Goal: Task Accomplishment & Management: Manage account settings

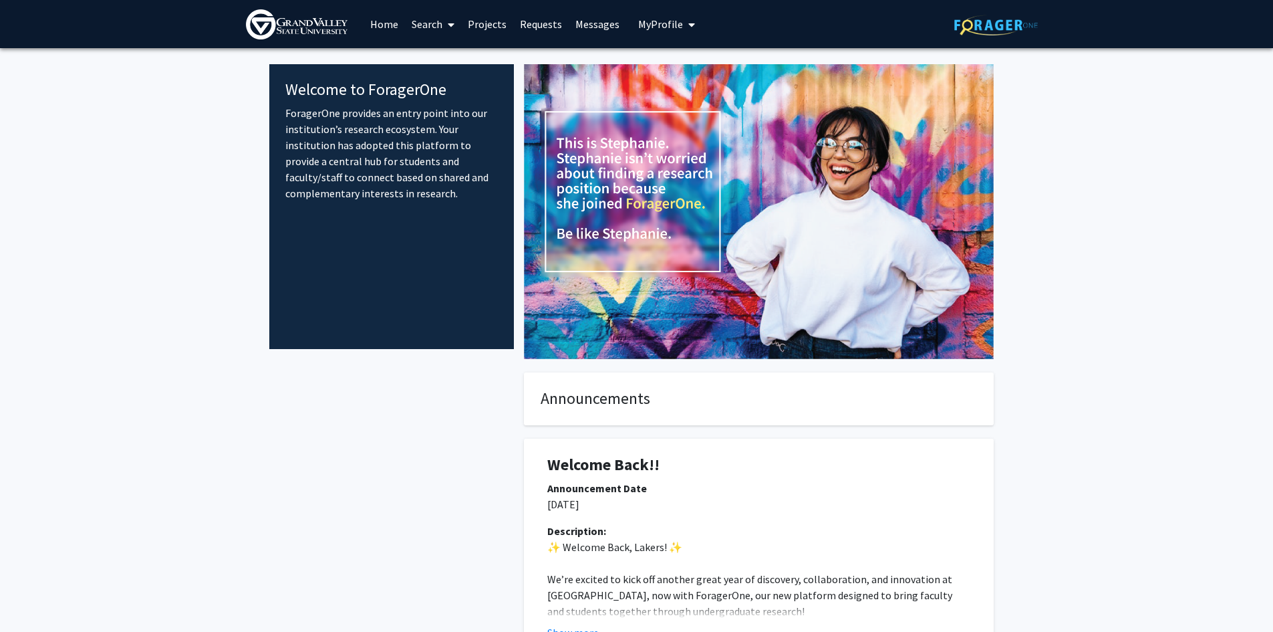
click at [688, 26] on icon "My profile dropdown to access profile and logout" at bounding box center [691, 24] width 7 height 11
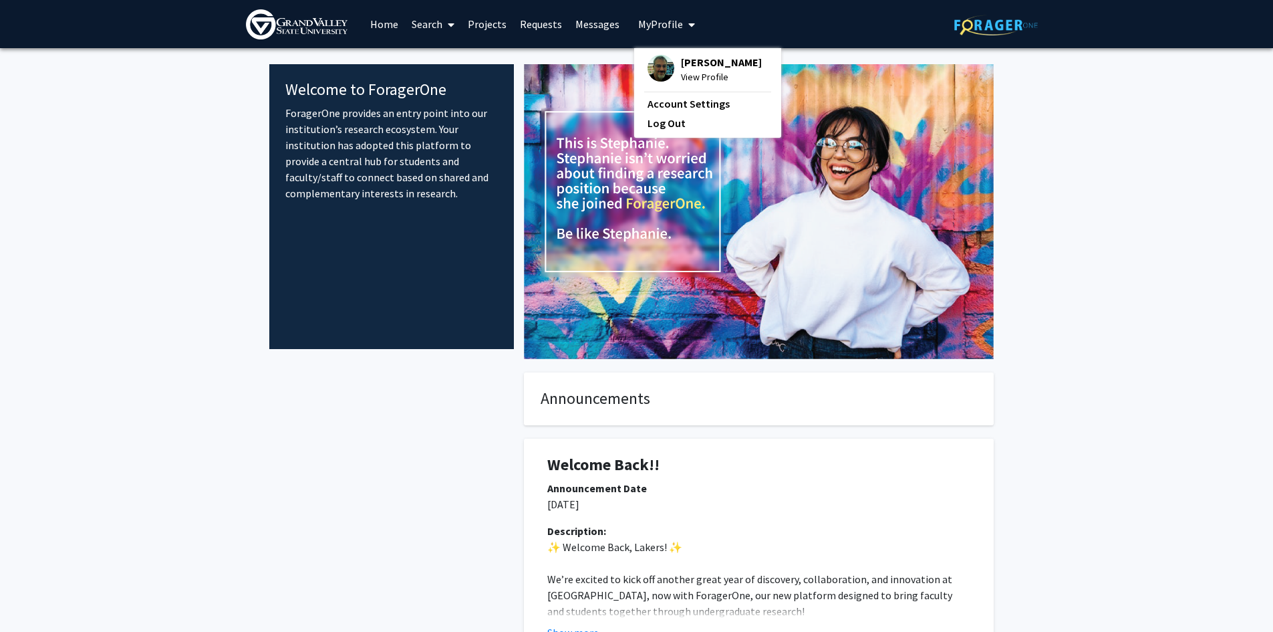
click at [1059, 219] on fg-internal-home-page "Welcome to ForagerOne ForagerOne provides an entry point into our institution’s…" at bounding box center [636, 611] width 1273 height 1126
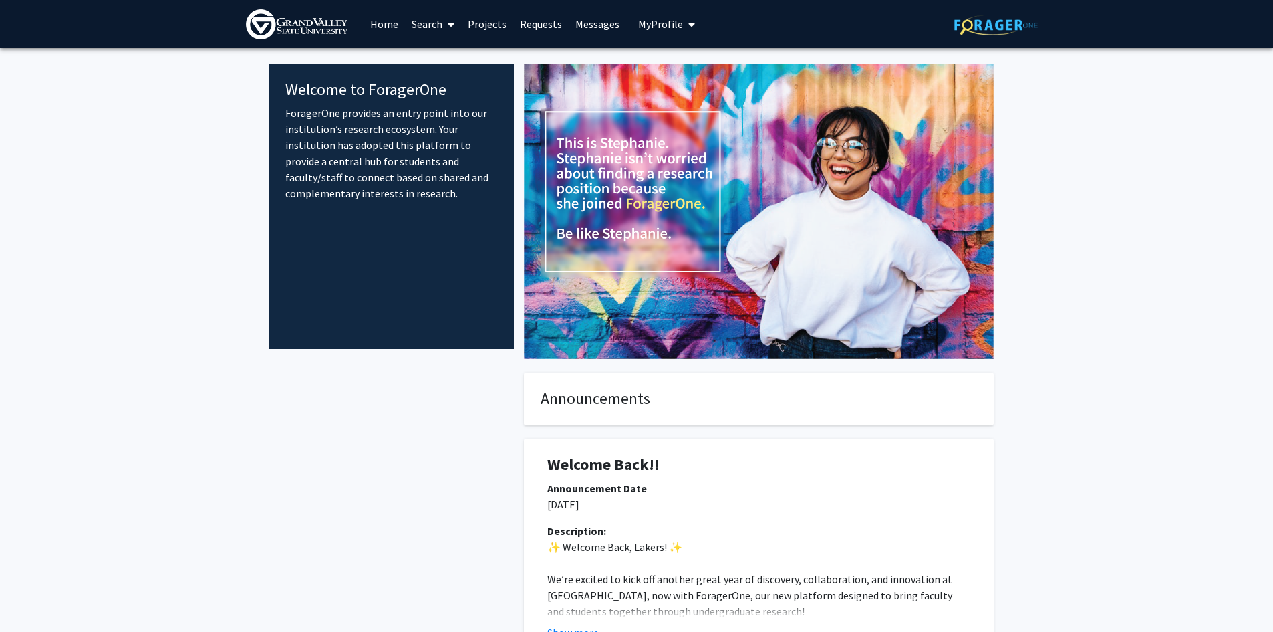
click at [478, 27] on link "Projects" at bounding box center [487, 24] width 52 height 47
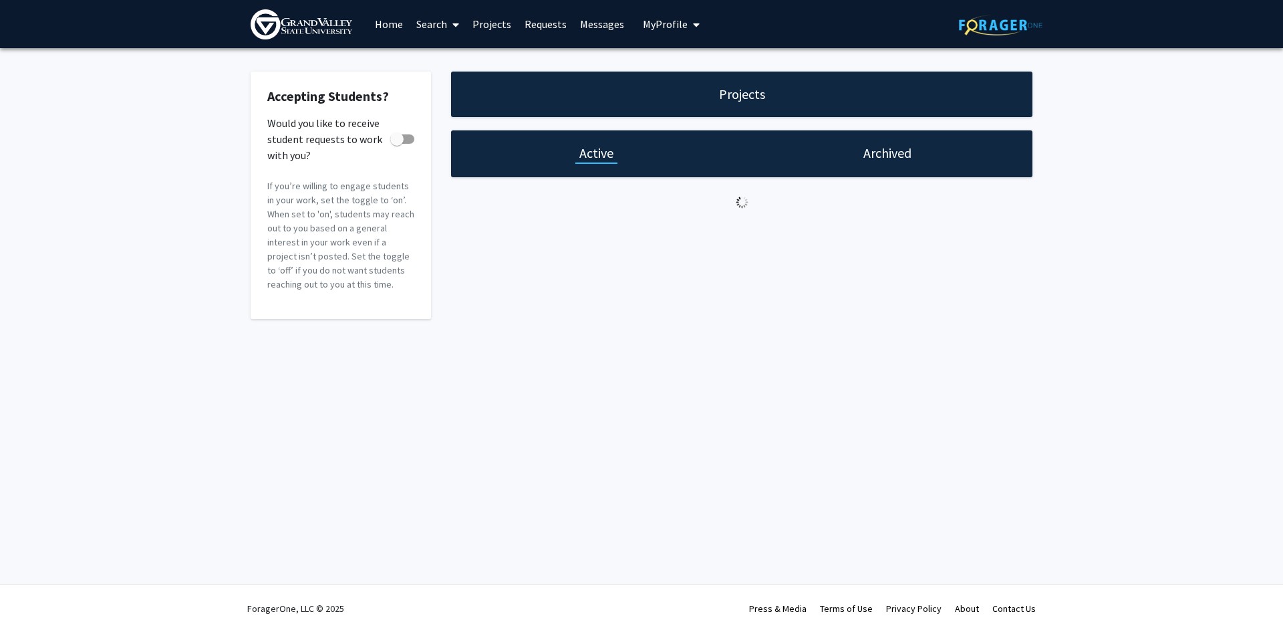
checkbox input "true"
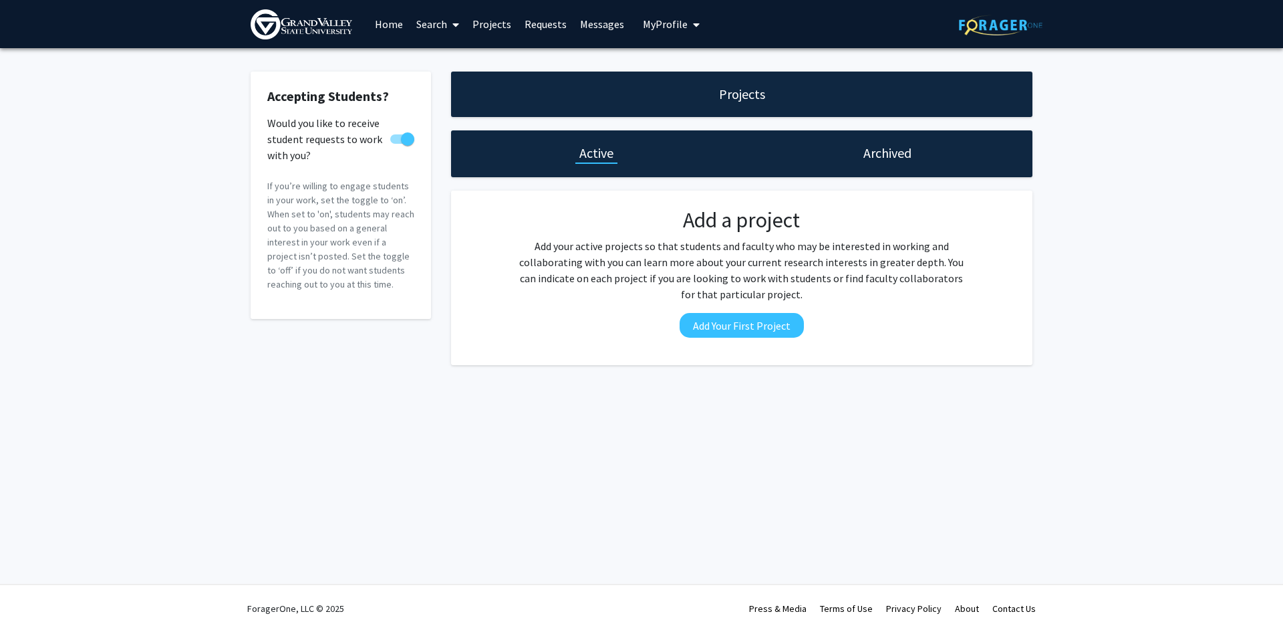
click at [386, 24] on link "Home" at bounding box center [388, 24] width 41 height 47
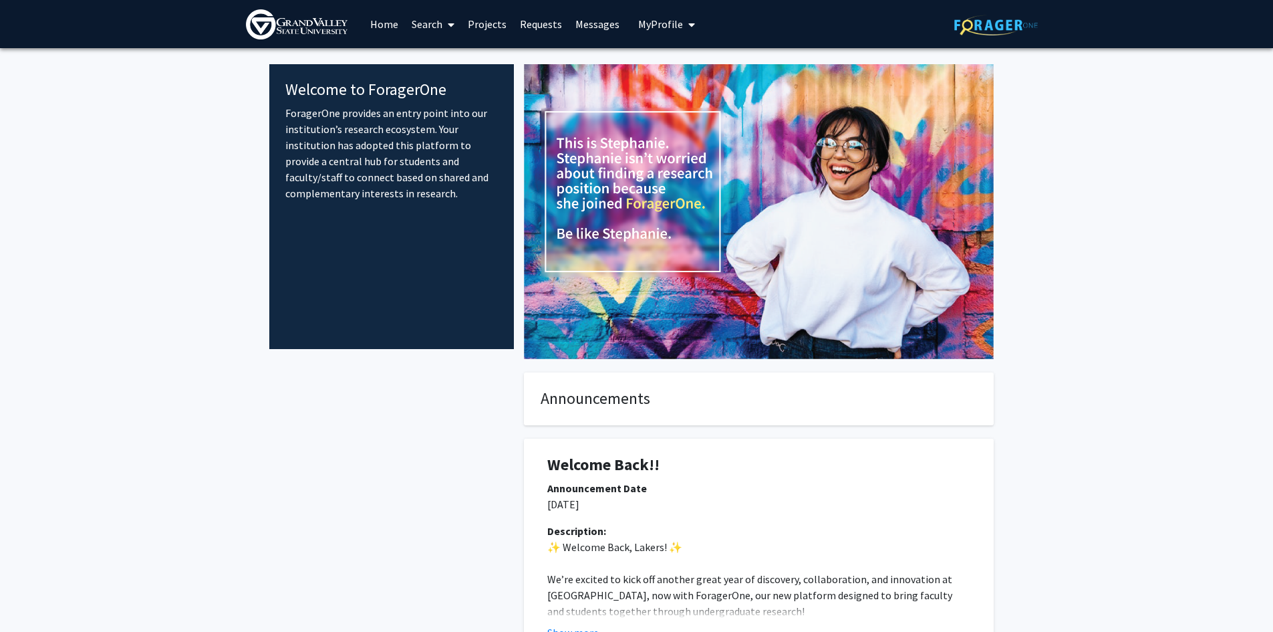
click at [652, 25] on span "My Profile" at bounding box center [660, 23] width 45 height 13
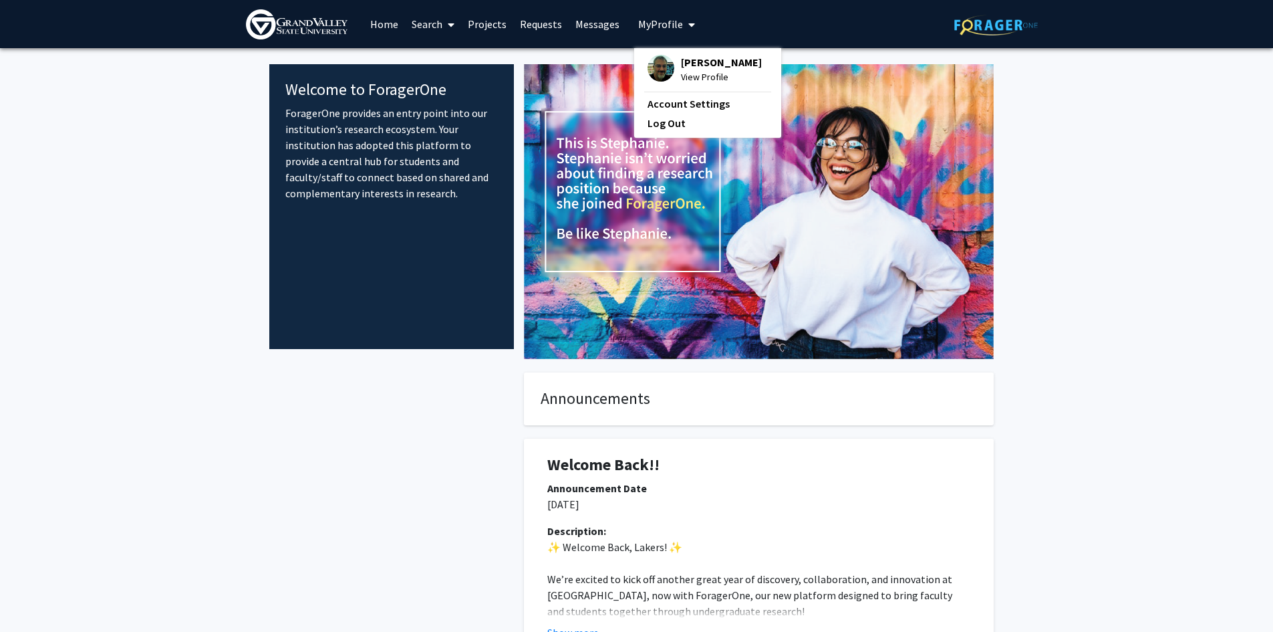
click at [697, 71] on span "View Profile" at bounding box center [721, 77] width 81 height 15
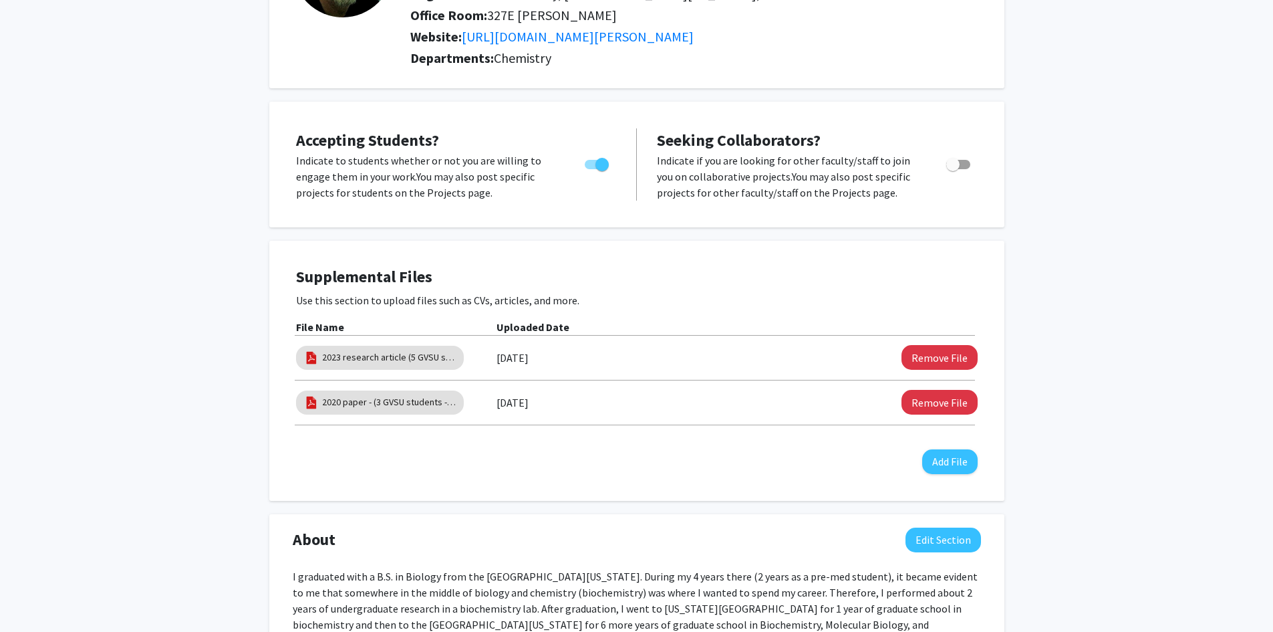
scroll to position [134, 0]
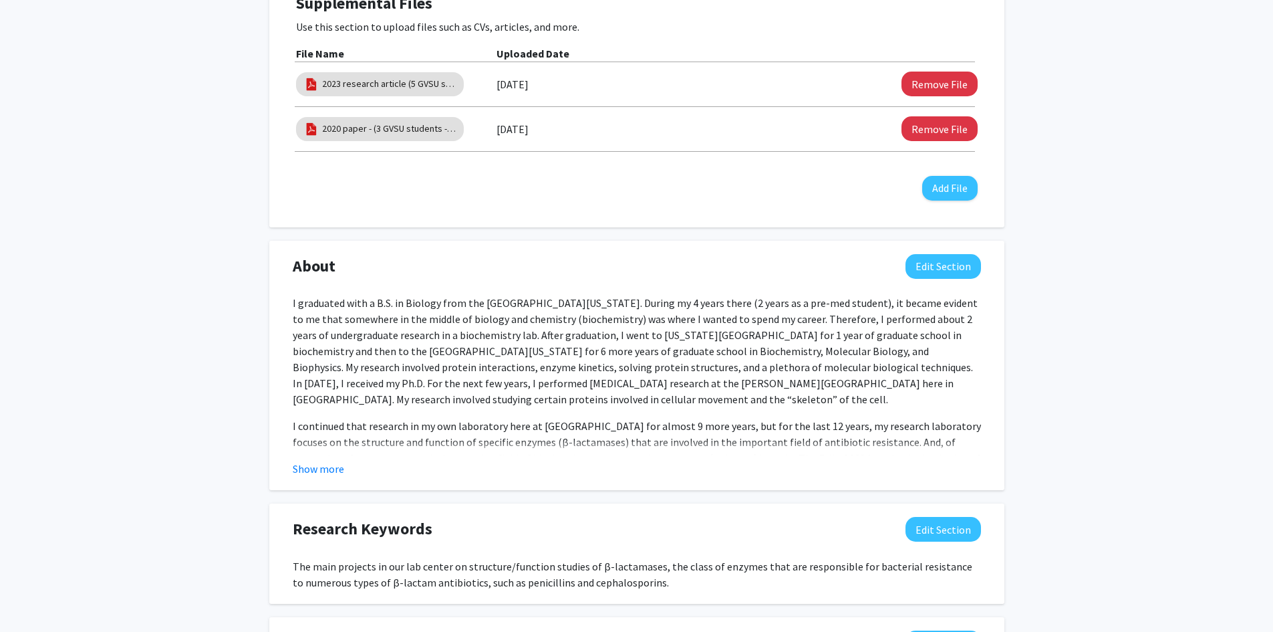
scroll to position [468, 0]
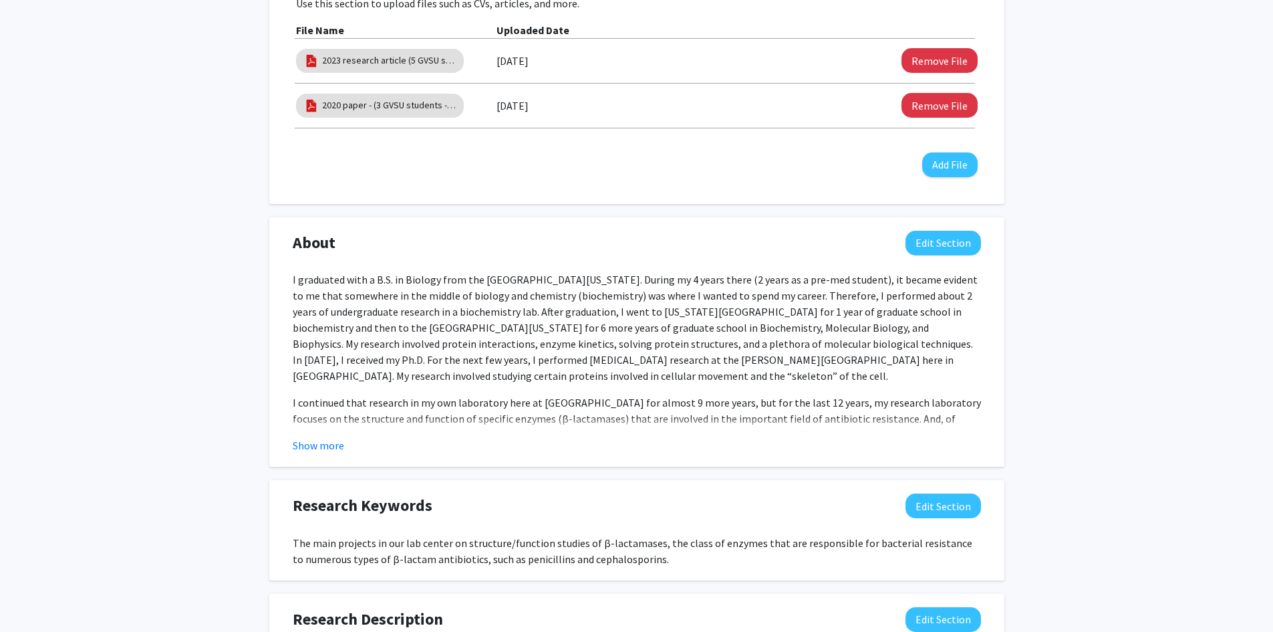
click at [525, 298] on p "I graduated with a B.S. in Biology from the [GEOGRAPHIC_DATA][US_STATE]. During…" at bounding box center [637, 327] width 688 height 112
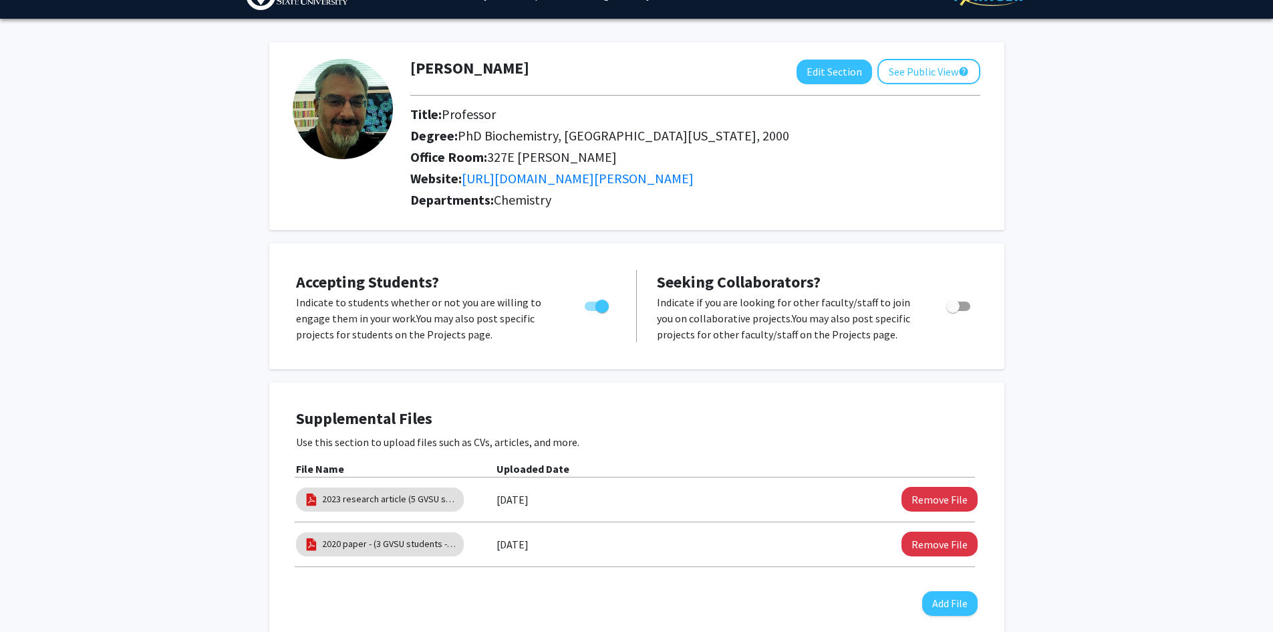
scroll to position [0, 0]
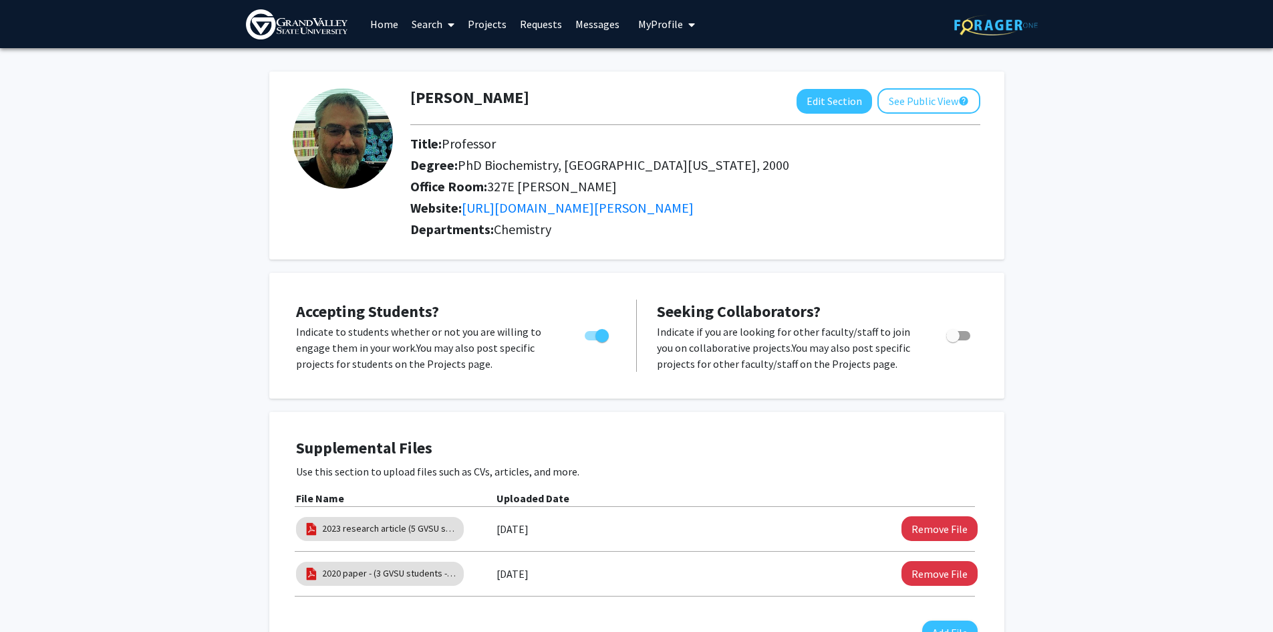
click at [916, 103] on button "See Public View help" at bounding box center [929, 100] width 103 height 25
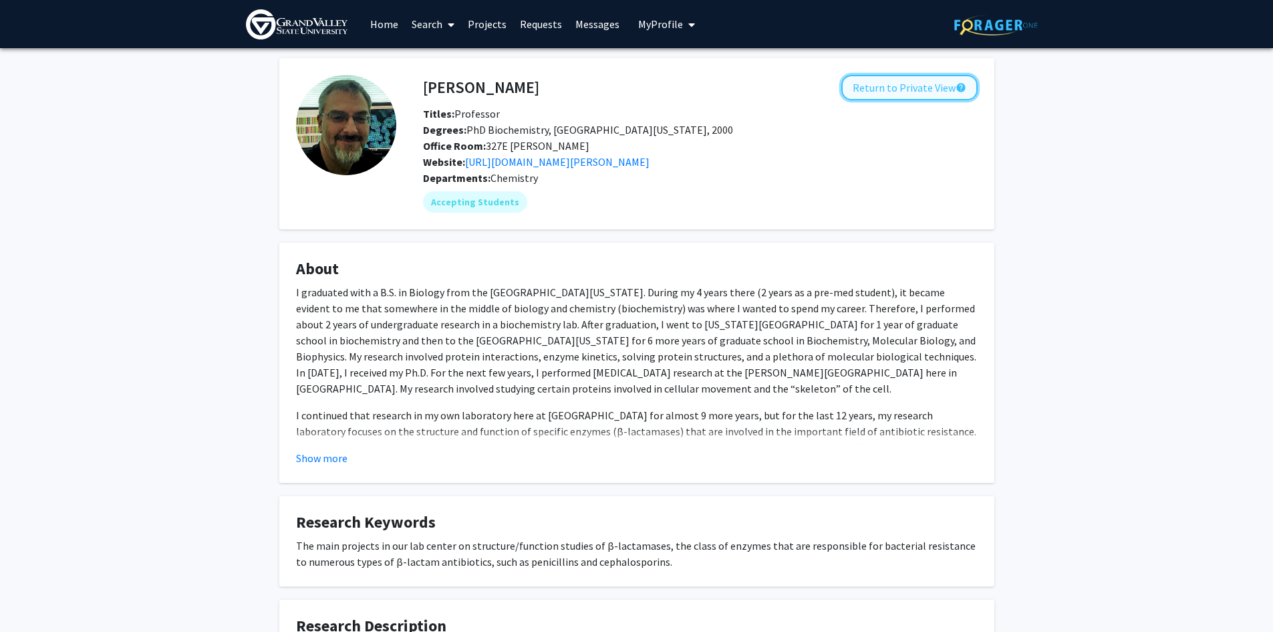
click at [909, 90] on button "Return to Private View help" at bounding box center [909, 87] width 136 height 25
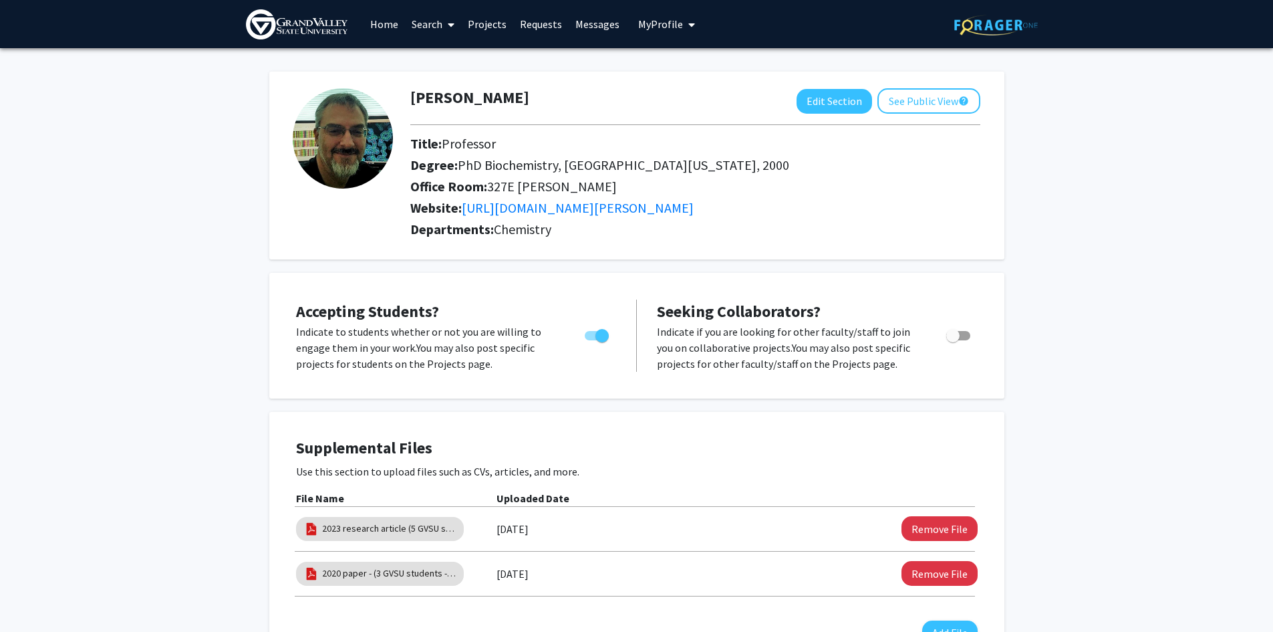
click at [841, 190] on h2 "Office Room: [GEOGRAPHIC_DATA][PERSON_NAME]" at bounding box center [695, 186] width 570 height 16
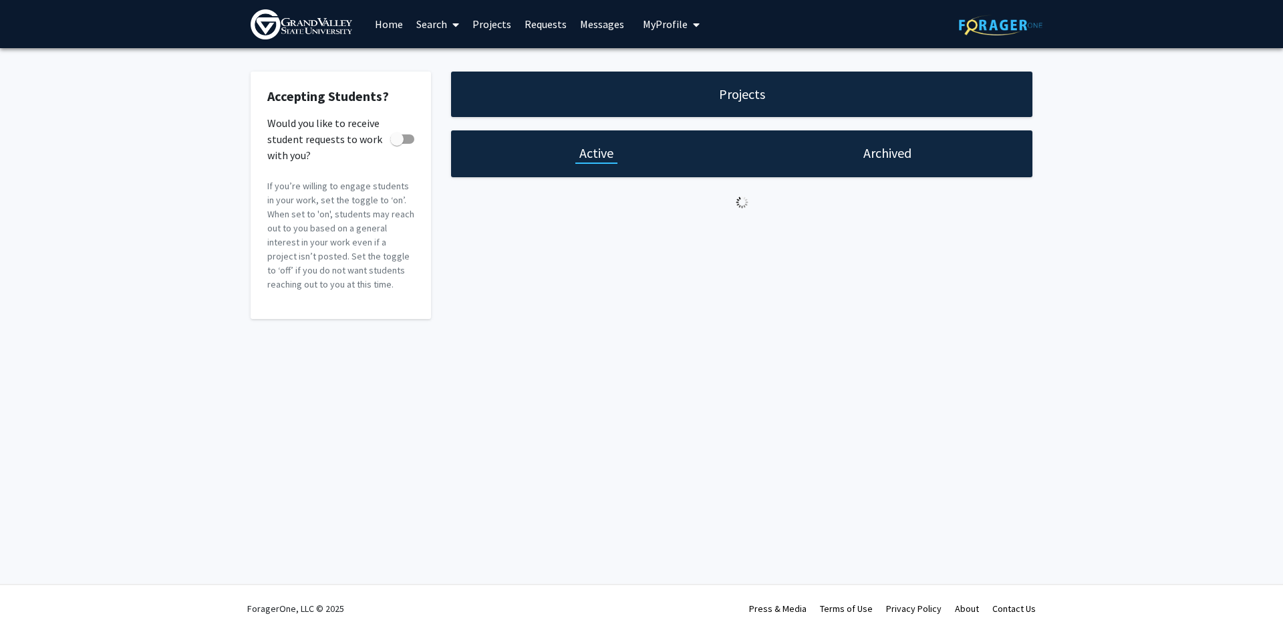
checkbox input "true"
